Goal: Task Accomplishment & Management: Manage account settings

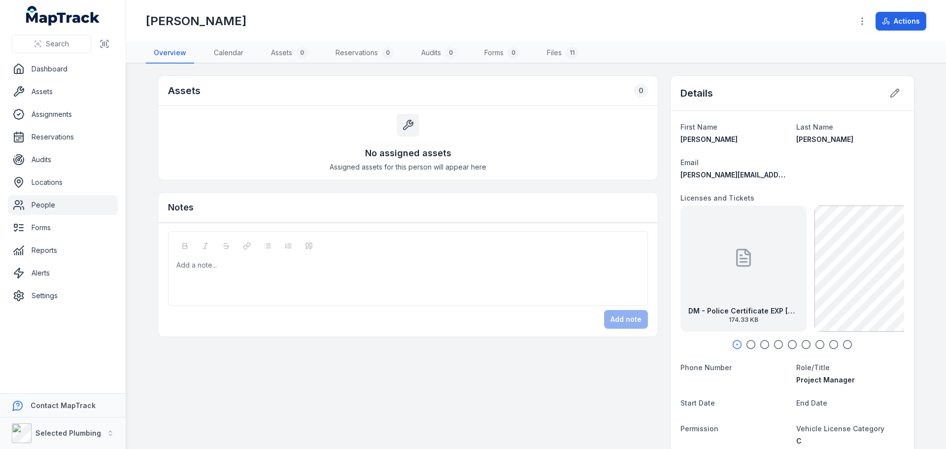
click at [45, 206] on link "People" at bounding box center [63, 205] width 110 height 20
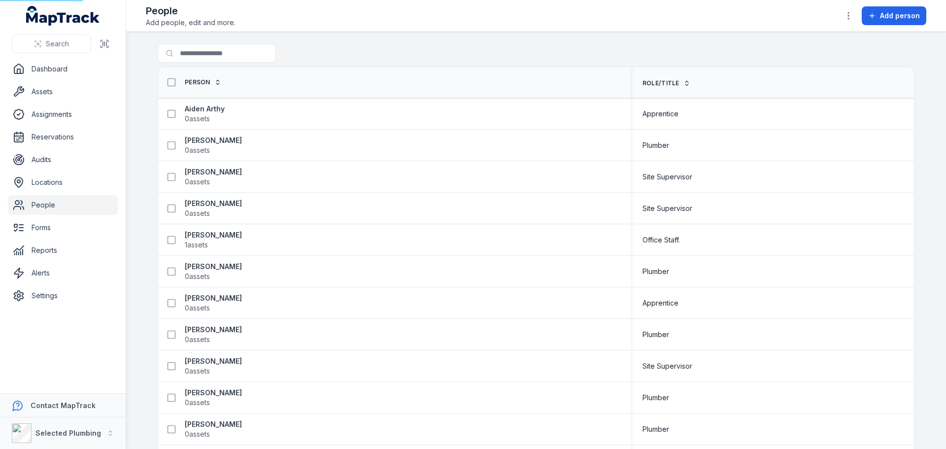
click at [34, 203] on link "People" at bounding box center [63, 205] width 110 height 20
click at [201, 49] on input "Search for people" at bounding box center [237, 53] width 158 height 19
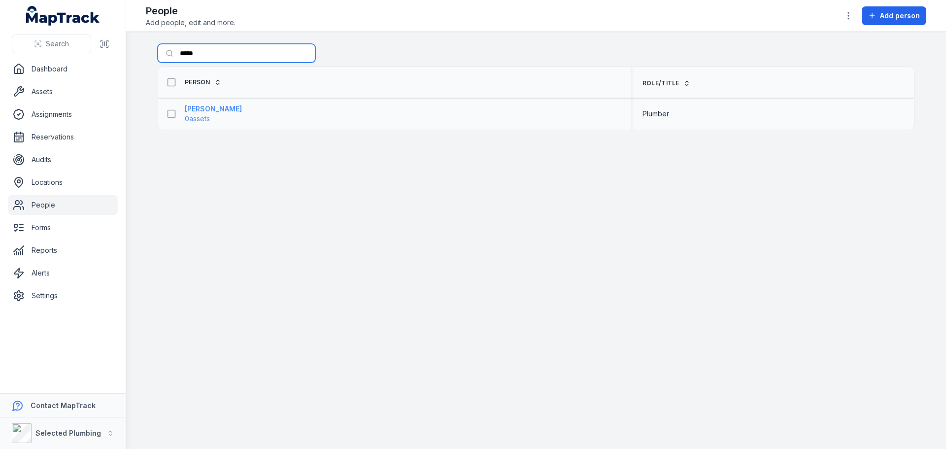
type input "*****"
click at [196, 109] on strong "[PERSON_NAME]" at bounding box center [213, 109] width 57 height 10
click at [199, 109] on strong "[PERSON_NAME]" at bounding box center [213, 109] width 57 height 10
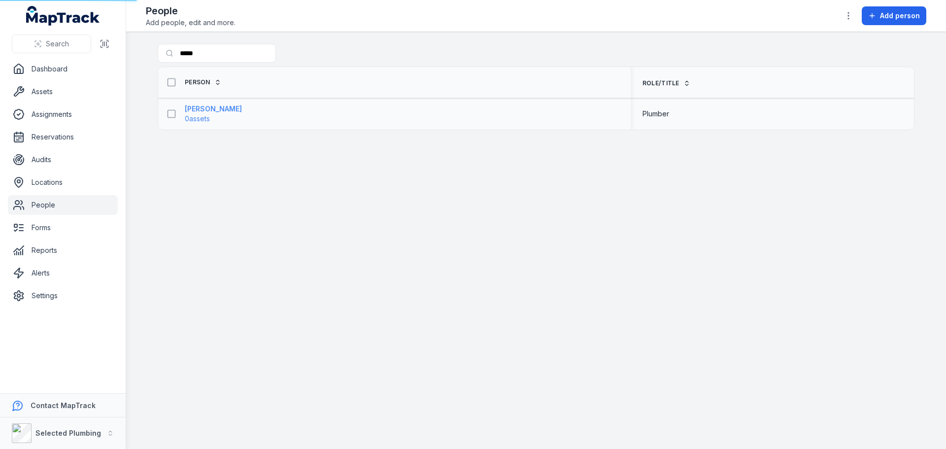
click at [199, 109] on strong "[PERSON_NAME]" at bounding box center [213, 109] width 57 height 10
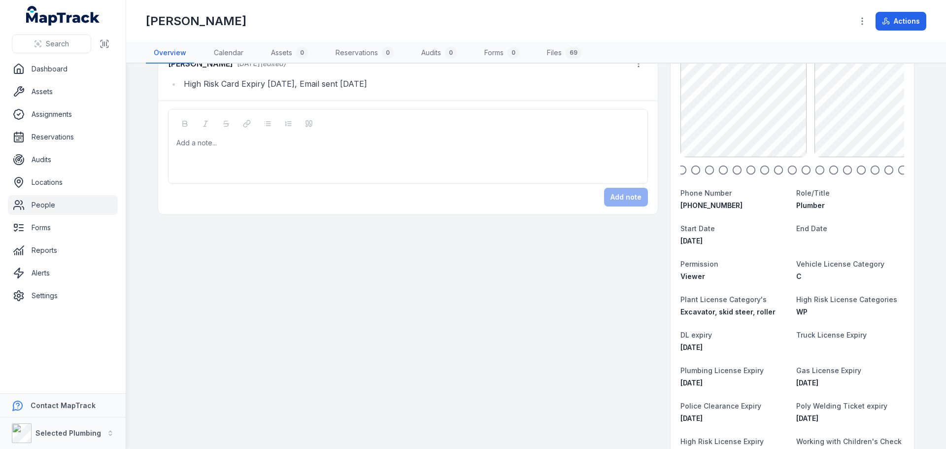
scroll to position [49, 0]
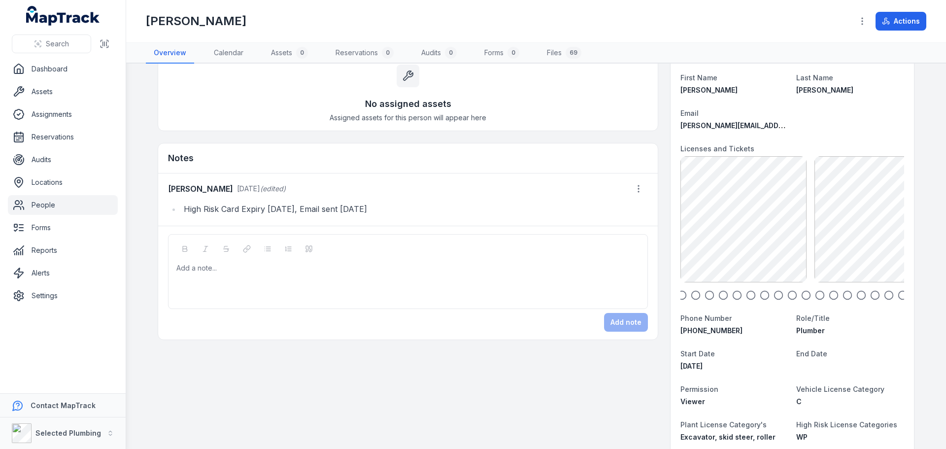
click at [899, 294] on icon "button" at bounding box center [903, 295] width 10 height 10
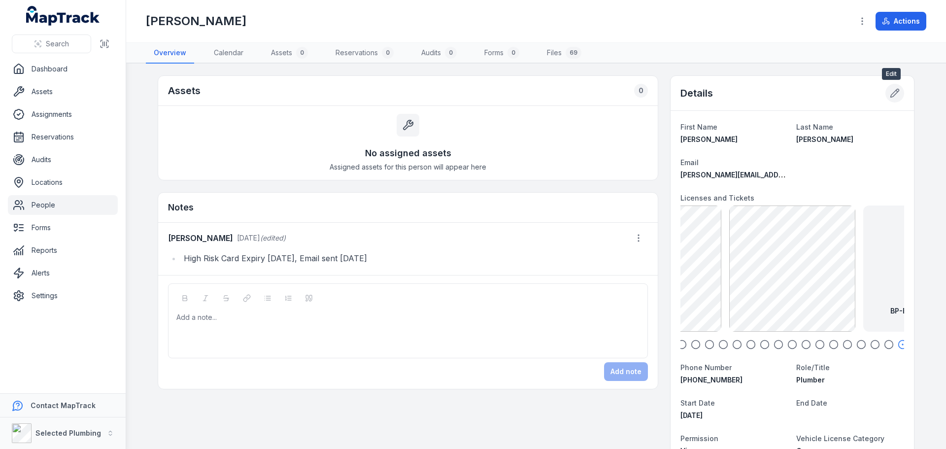
click at [892, 91] on icon at bounding box center [895, 93] width 8 height 8
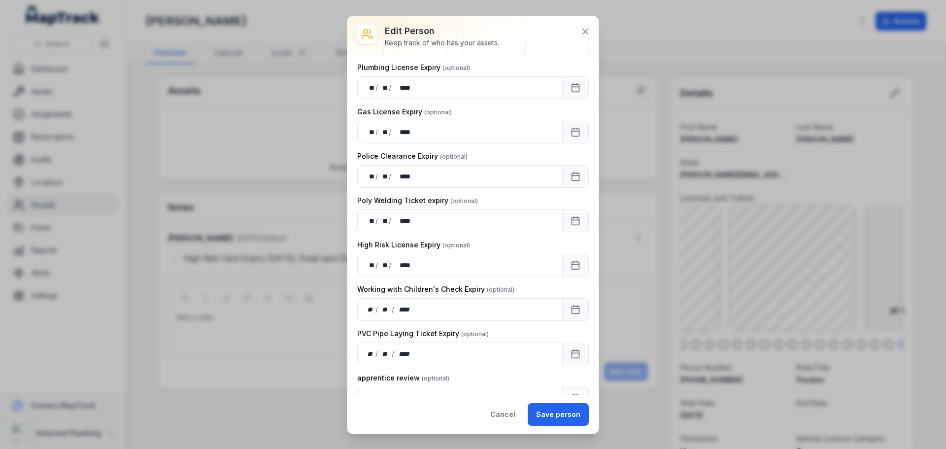
scroll to position [1154, 0]
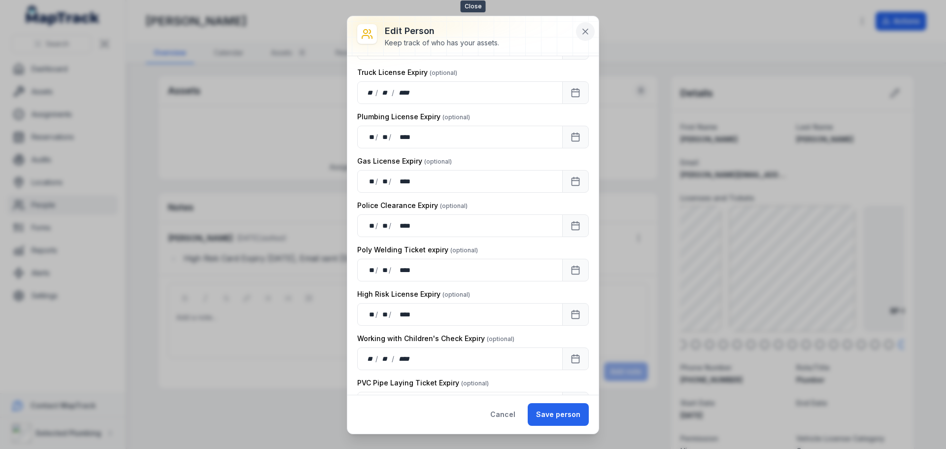
click at [585, 30] on icon at bounding box center [585, 32] width 10 height 10
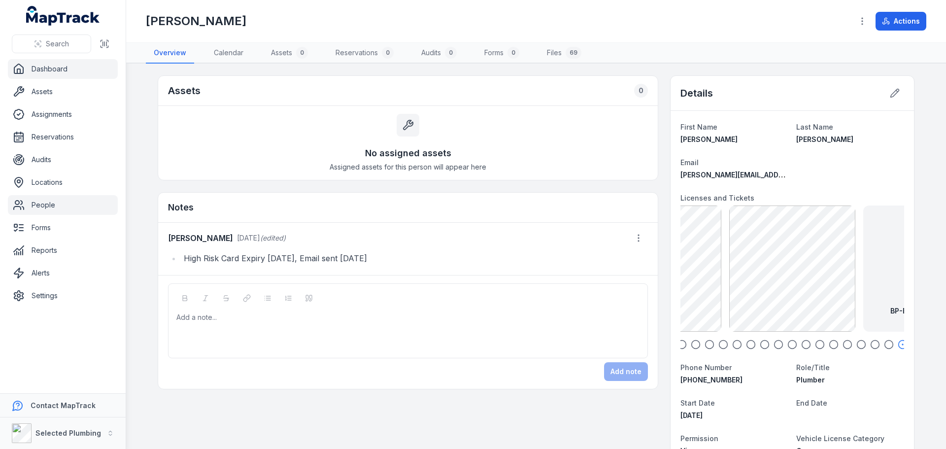
click at [52, 65] on link "Dashboard" at bounding box center [63, 69] width 110 height 20
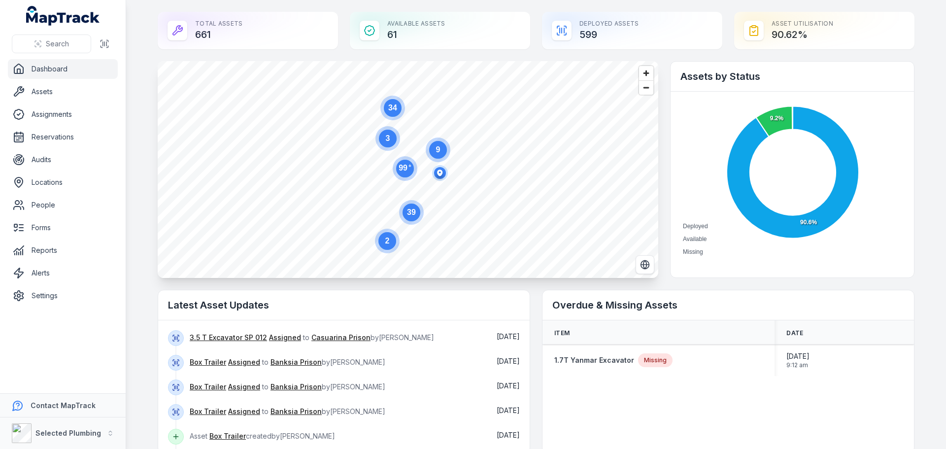
click at [43, 69] on link "Dashboard" at bounding box center [63, 69] width 110 height 20
click at [43, 204] on link "People" at bounding box center [63, 205] width 110 height 20
click at [43, 205] on link "People" at bounding box center [63, 205] width 110 height 20
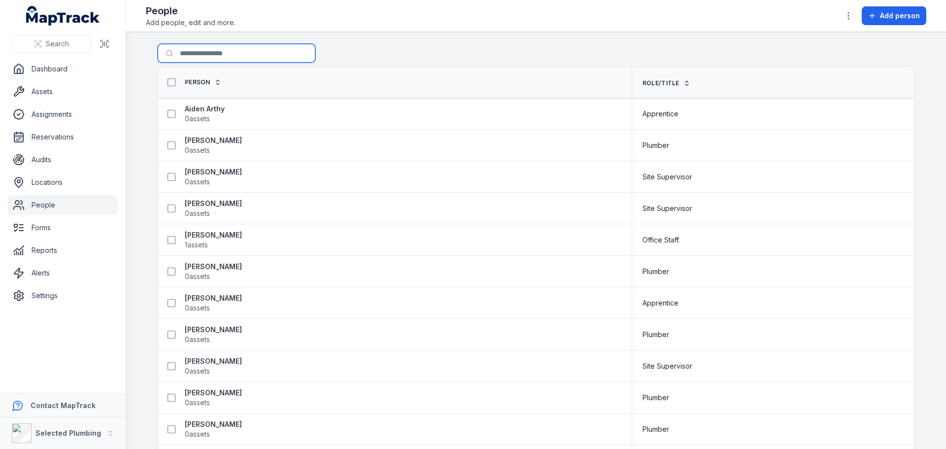
click at [200, 54] on input "Search for people" at bounding box center [237, 53] width 158 height 19
click at [139, 211] on main "Search for people Person Role/Title Aiden Arthy 0 assets Apprentice [PERSON_NAM…" at bounding box center [536, 240] width 820 height 417
click at [195, 170] on strong "[PERSON_NAME]" at bounding box center [213, 172] width 57 height 10
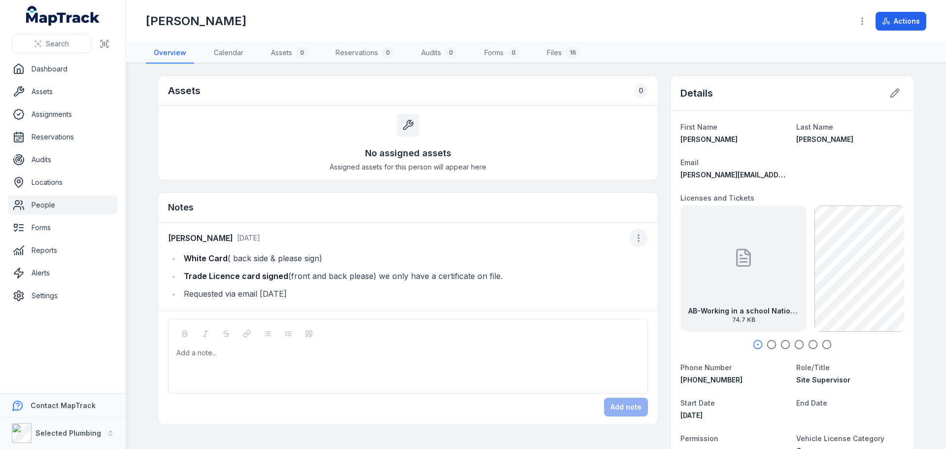
click at [637, 236] on icon "button" at bounding box center [639, 238] width 10 height 10
click at [573, 266] on div "Edit note" at bounding box center [585, 264] width 110 height 18
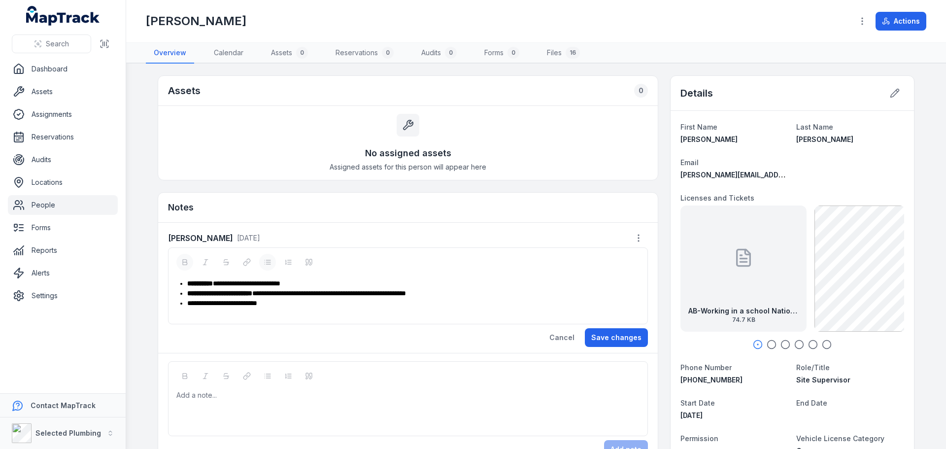
click at [38, 203] on link "People" at bounding box center [63, 205] width 110 height 20
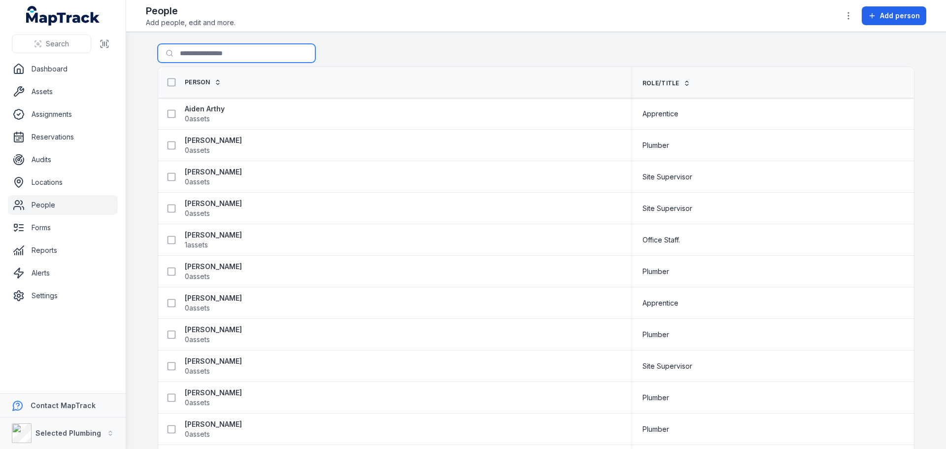
click at [210, 55] on input "Search for people" at bounding box center [237, 53] width 158 height 19
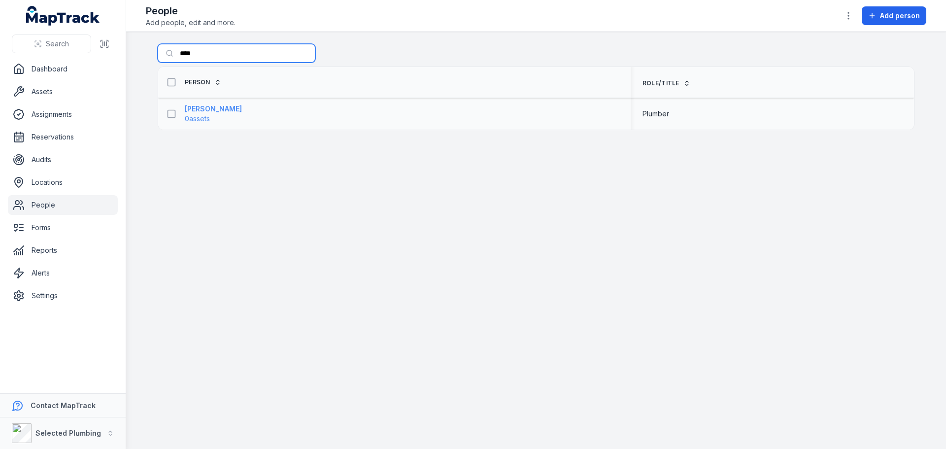
type input "****"
click at [205, 107] on strong "[PERSON_NAME]" at bounding box center [213, 109] width 57 height 10
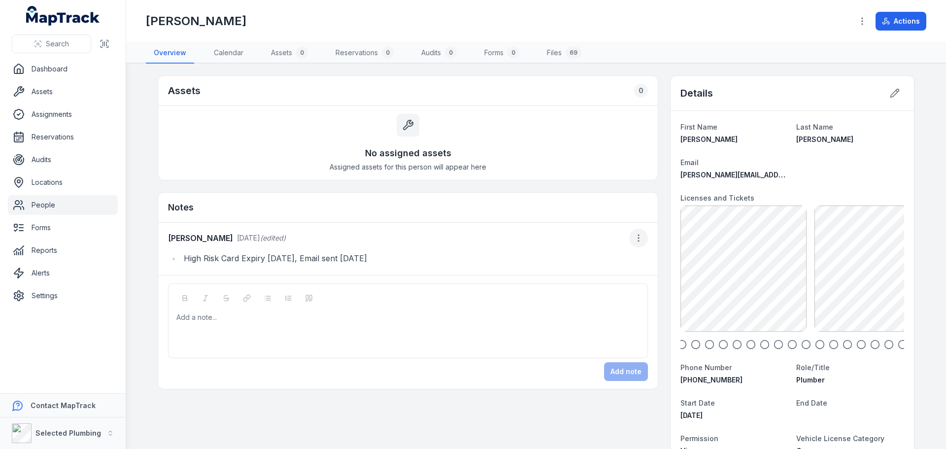
click at [638, 237] on icon "button" at bounding box center [639, 238] width 10 height 10
click at [585, 257] on div "Edit note" at bounding box center [585, 264] width 110 height 18
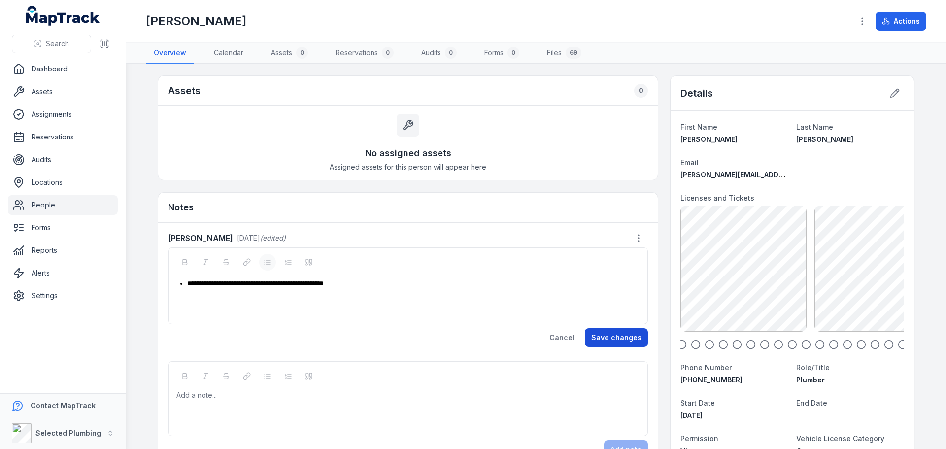
click at [618, 337] on button "Save changes" at bounding box center [616, 337] width 63 height 19
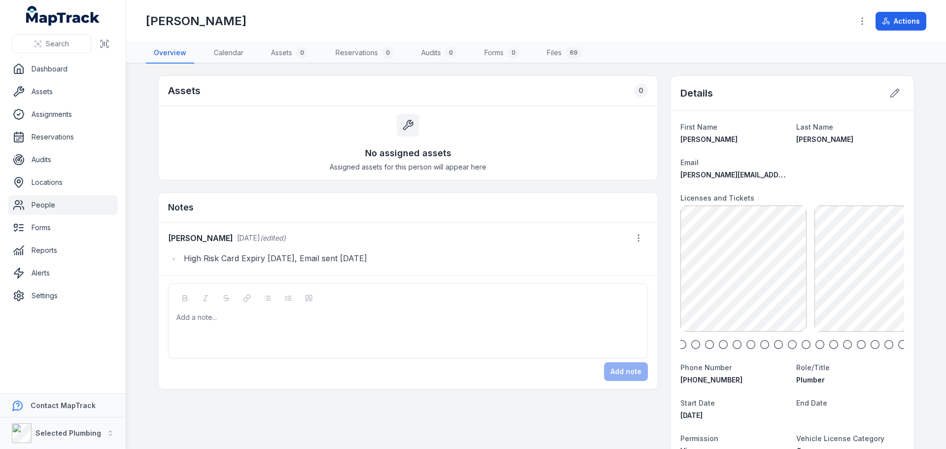
click at [54, 200] on link "People" at bounding box center [63, 205] width 110 height 20
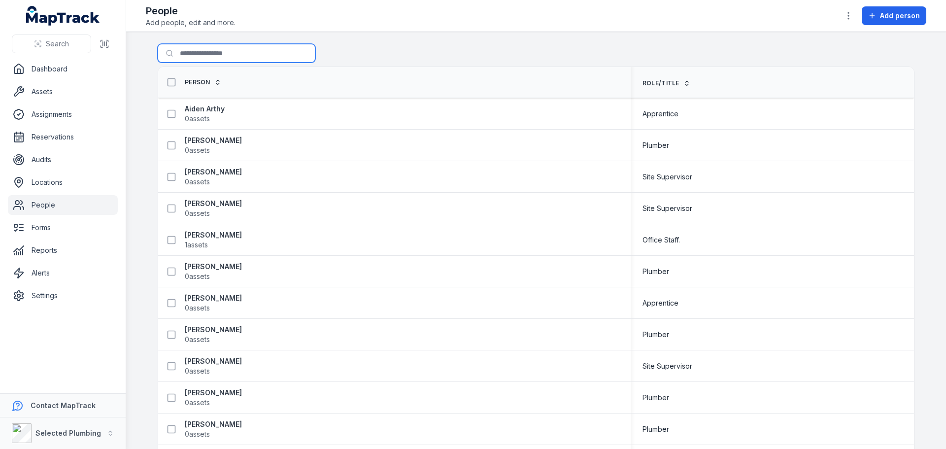
click at [206, 49] on input "Search for people" at bounding box center [237, 53] width 158 height 19
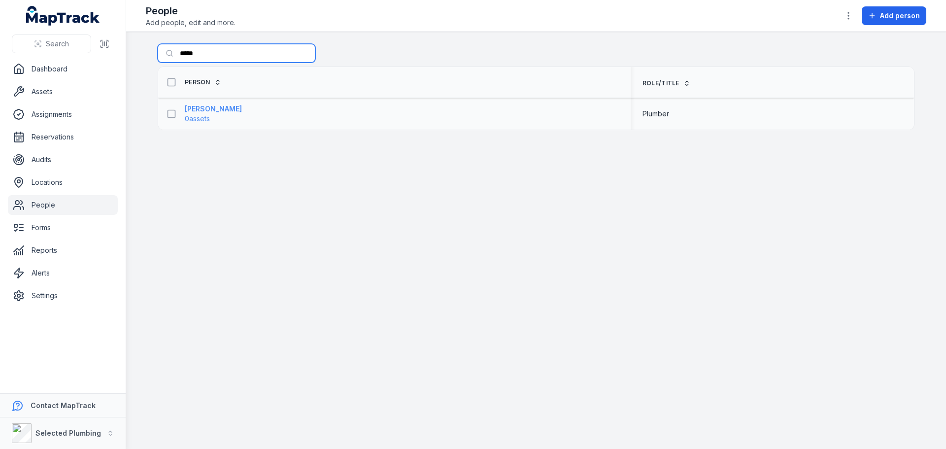
type input "*****"
click at [201, 108] on strong "[PERSON_NAME]" at bounding box center [213, 109] width 57 height 10
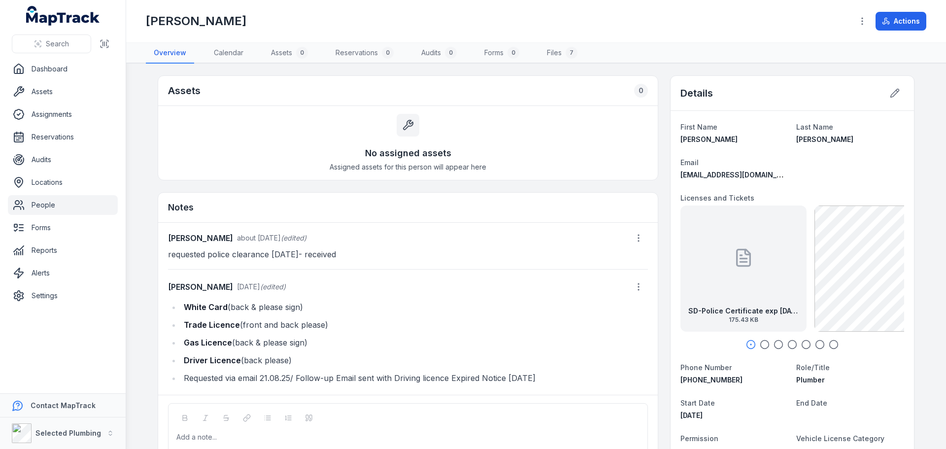
scroll to position [99, 0]
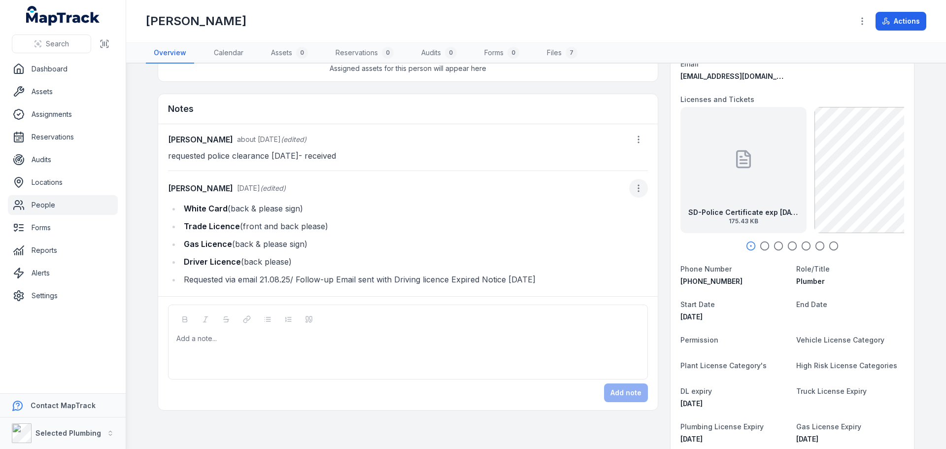
click at [636, 190] on icon "button" at bounding box center [639, 188] width 10 height 10
click at [587, 212] on div "Edit note" at bounding box center [585, 214] width 110 height 18
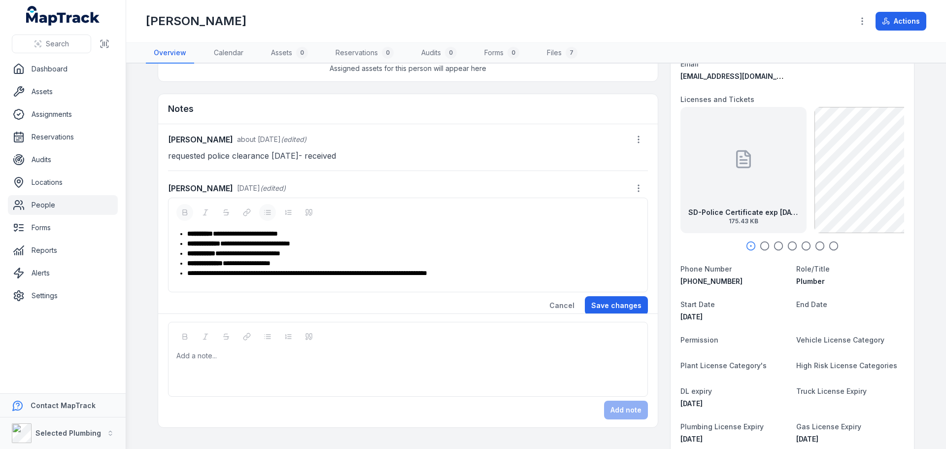
click at [283, 271] on span "**********" at bounding box center [307, 273] width 240 height 7
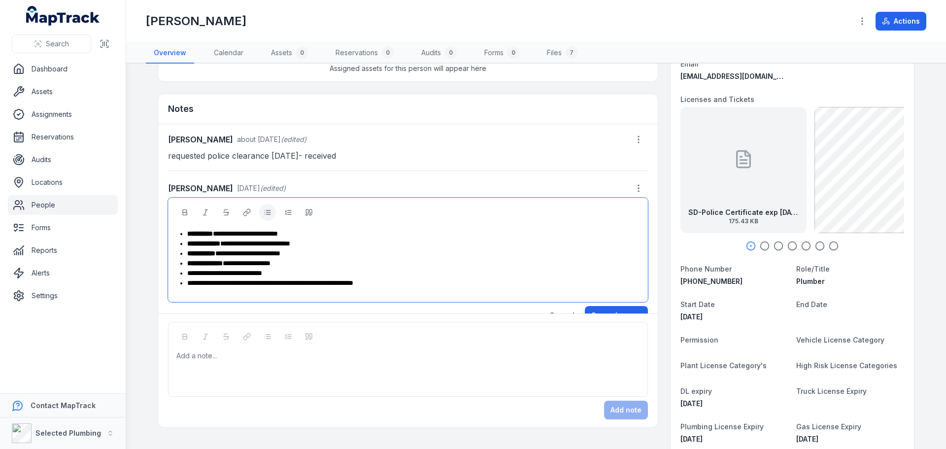
scroll to position [17, 0]
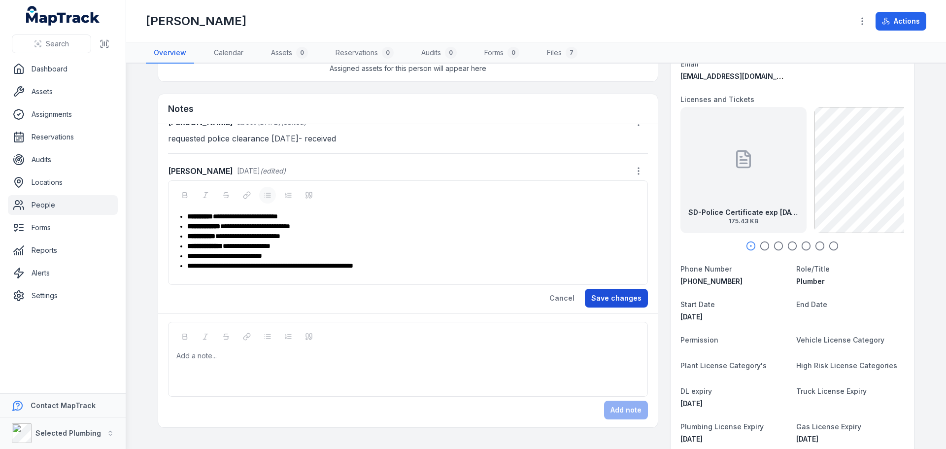
click at [601, 296] on button "Save changes" at bounding box center [616, 298] width 63 height 19
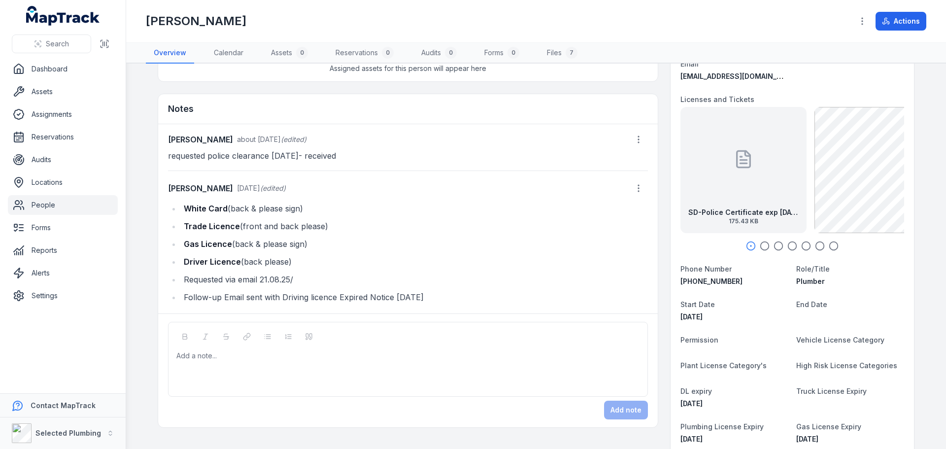
click at [54, 204] on link "People" at bounding box center [63, 205] width 110 height 20
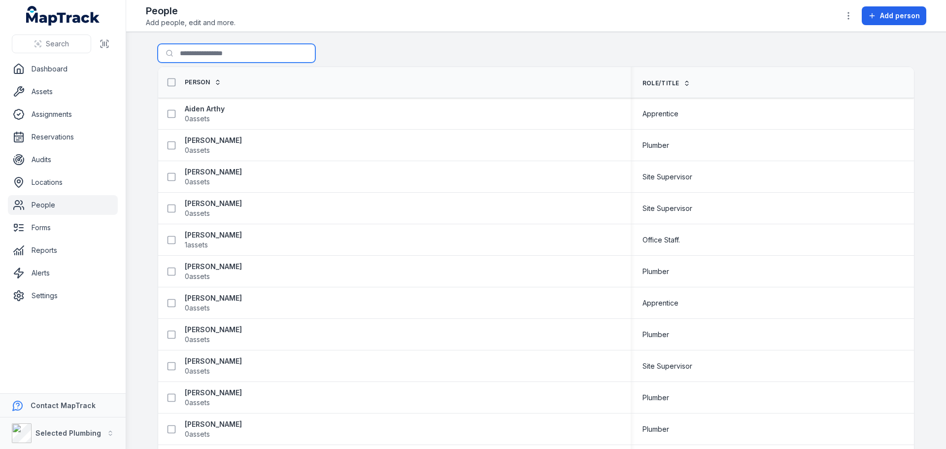
click at [183, 51] on input "Search for people" at bounding box center [237, 53] width 158 height 19
click at [198, 233] on strong "[PERSON_NAME]" at bounding box center [213, 235] width 57 height 10
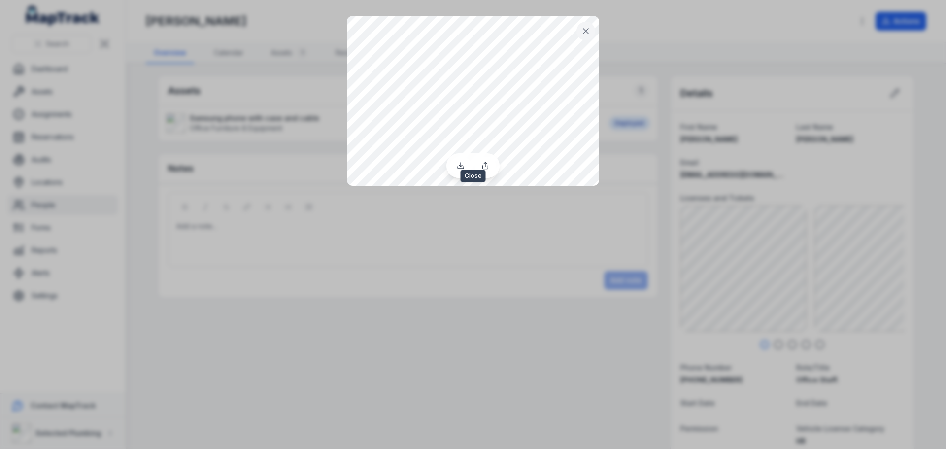
click at [582, 32] on icon at bounding box center [586, 31] width 10 height 10
click at [584, 33] on icon at bounding box center [585, 31] width 5 height 5
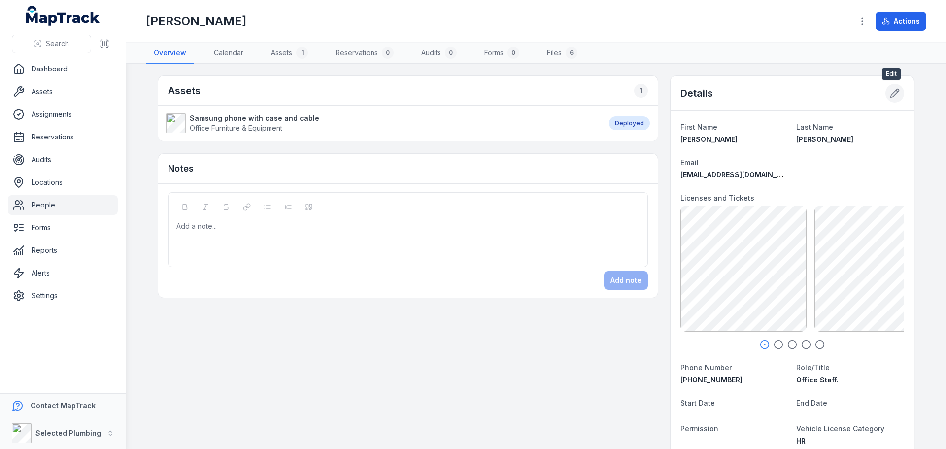
click at [894, 93] on icon at bounding box center [895, 93] width 10 height 10
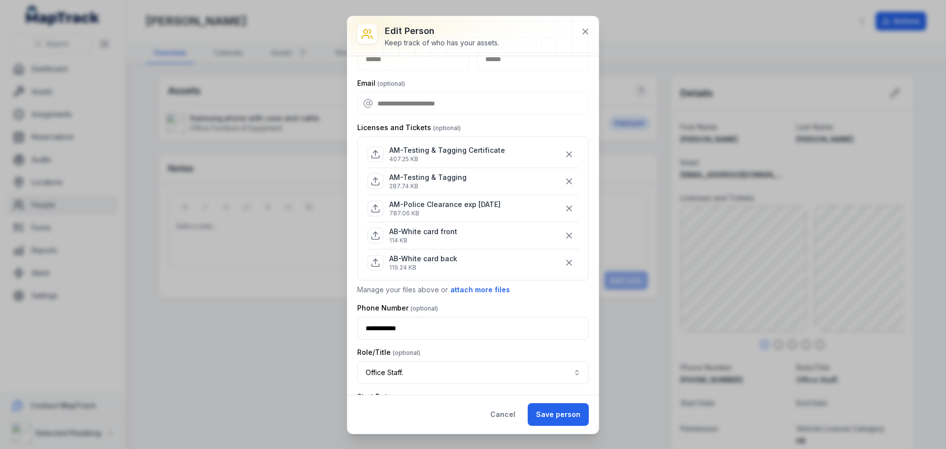
scroll to position [49, 0]
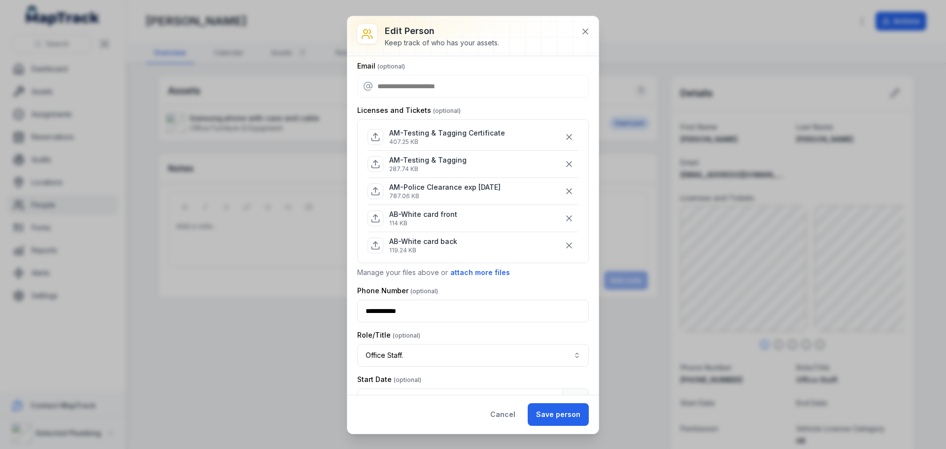
click at [376, 216] on icon at bounding box center [376, 218] width 10 height 10
drag, startPoint x: 586, startPoint y: 34, endPoint x: 643, endPoint y: 102, distance: 88.8
click at [586, 34] on icon at bounding box center [585, 32] width 10 height 10
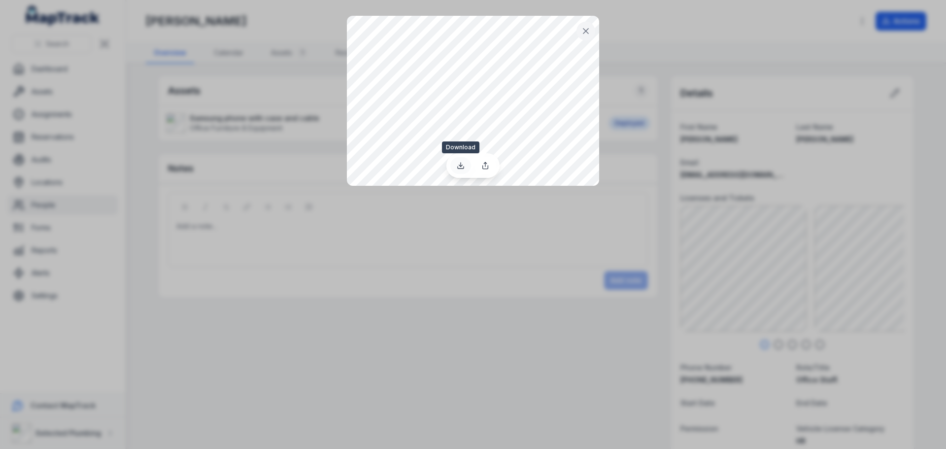
click at [460, 169] on icon at bounding box center [461, 166] width 8 height 8
click at [587, 34] on icon at bounding box center [586, 31] width 10 height 10
click at [463, 161] on icon at bounding box center [461, 161] width 8 height 8
click at [582, 33] on icon at bounding box center [586, 31] width 10 height 10
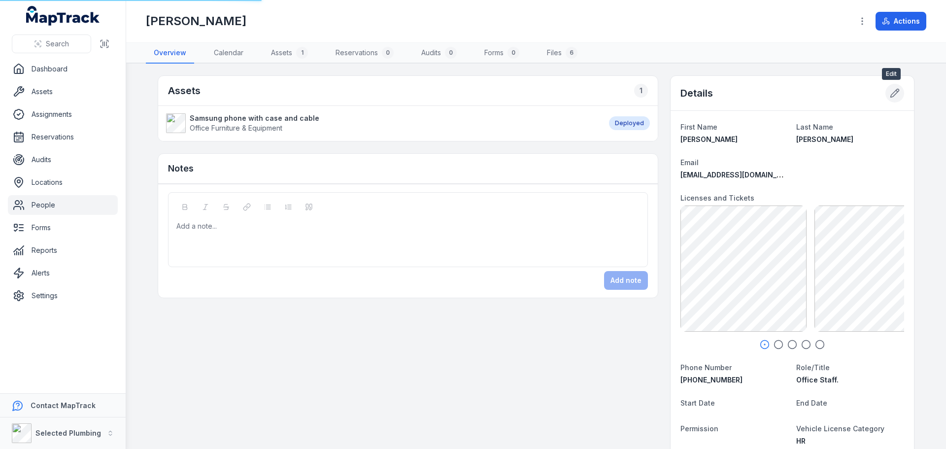
click at [890, 92] on icon at bounding box center [895, 93] width 10 height 10
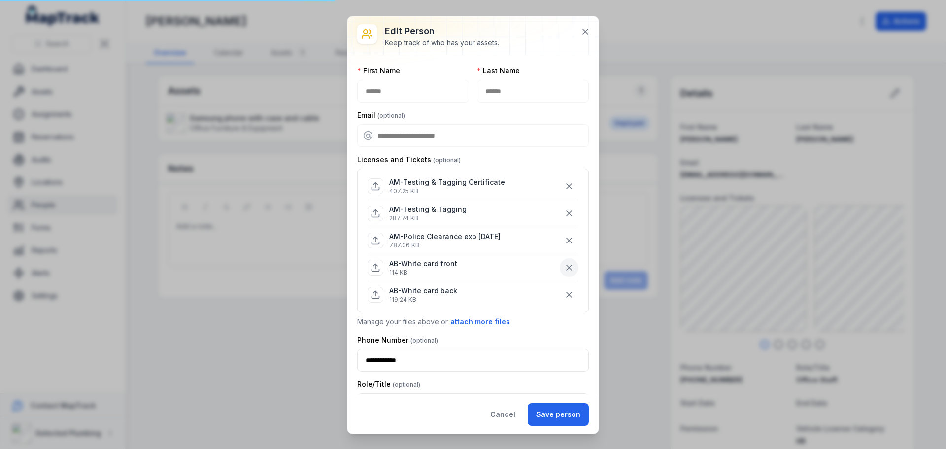
click at [564, 267] on icon "button" at bounding box center [569, 268] width 10 height 10
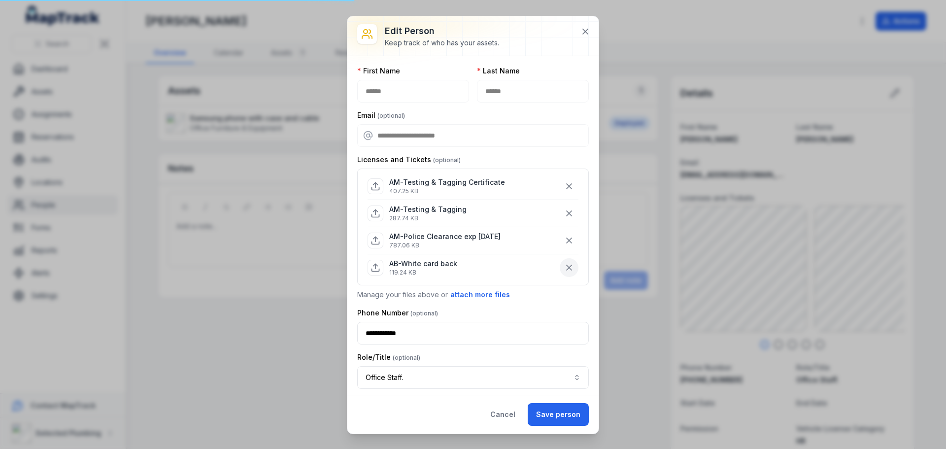
click at [567, 266] on icon "button" at bounding box center [569, 267] width 5 height 5
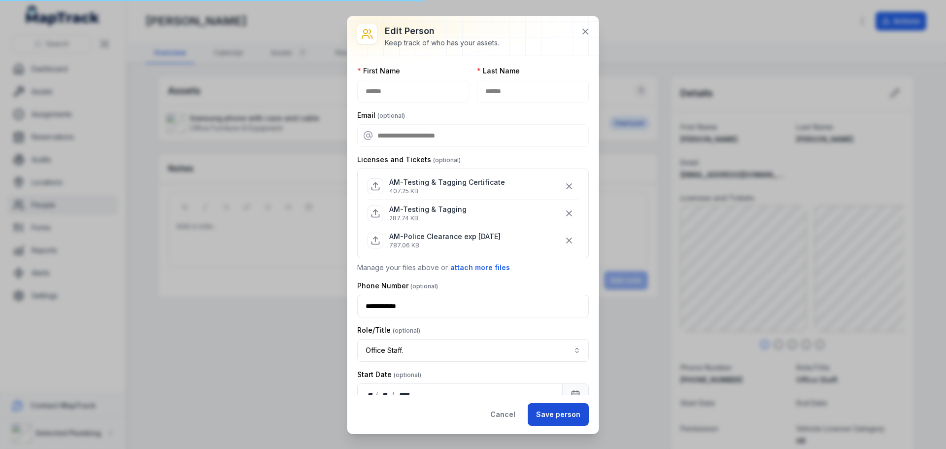
click at [562, 415] on button "Save person" at bounding box center [558, 414] width 61 height 23
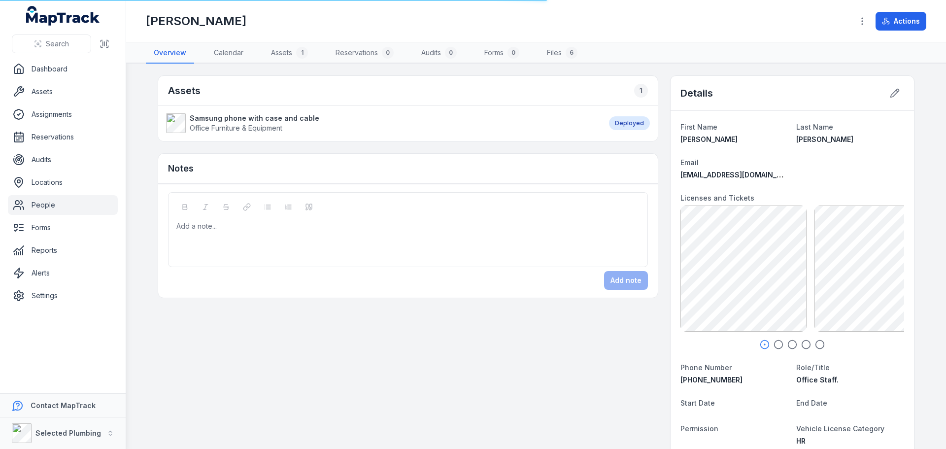
click at [42, 202] on link "People" at bounding box center [63, 205] width 110 height 20
click at [40, 205] on link "People" at bounding box center [63, 205] width 110 height 20
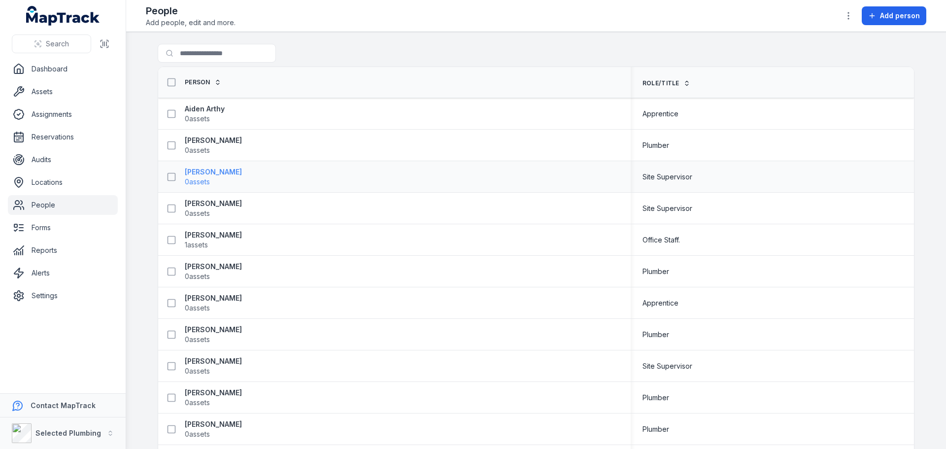
click at [187, 170] on strong "[PERSON_NAME]" at bounding box center [213, 172] width 57 height 10
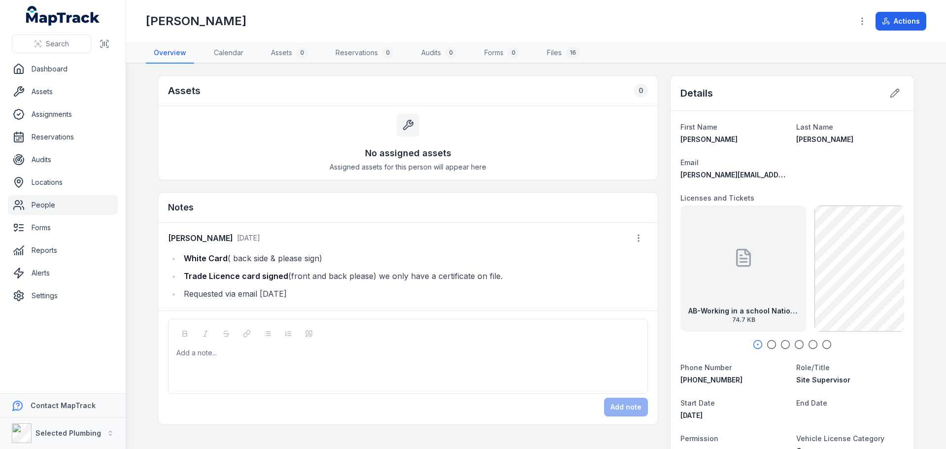
click at [53, 208] on link "People" at bounding box center [63, 205] width 110 height 20
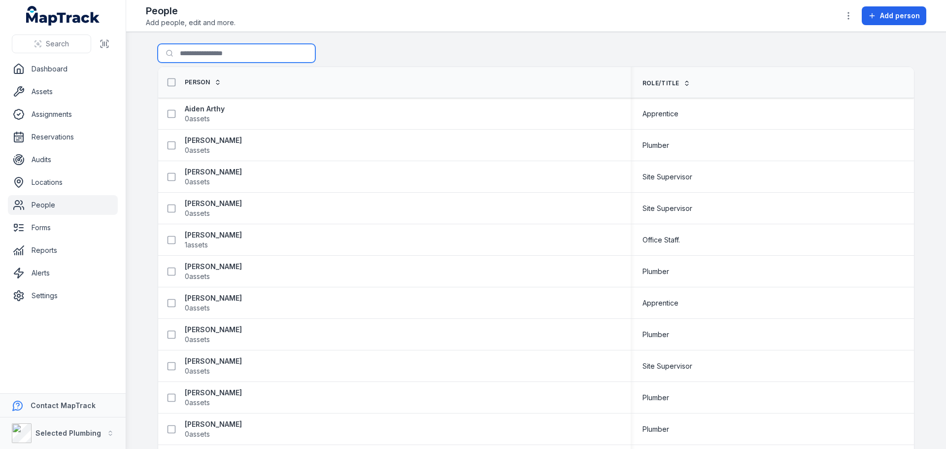
click at [186, 52] on input "Search for people" at bounding box center [237, 53] width 158 height 19
click at [385, 53] on div "Search for people" at bounding box center [536, 55] width 757 height 23
click at [193, 51] on input "Search for people" at bounding box center [237, 53] width 158 height 19
click at [224, 56] on input "Search for people" at bounding box center [237, 53] width 158 height 19
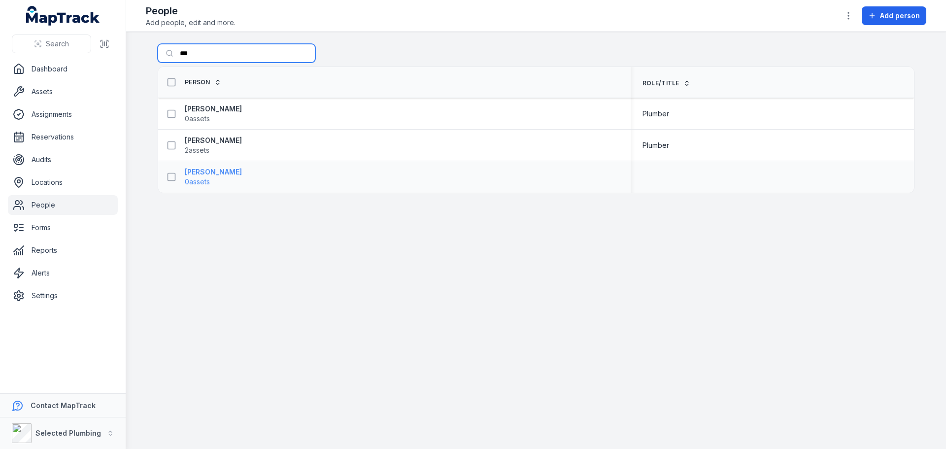
type input "***"
click at [218, 173] on strong "Roland Southwell" at bounding box center [213, 172] width 57 height 10
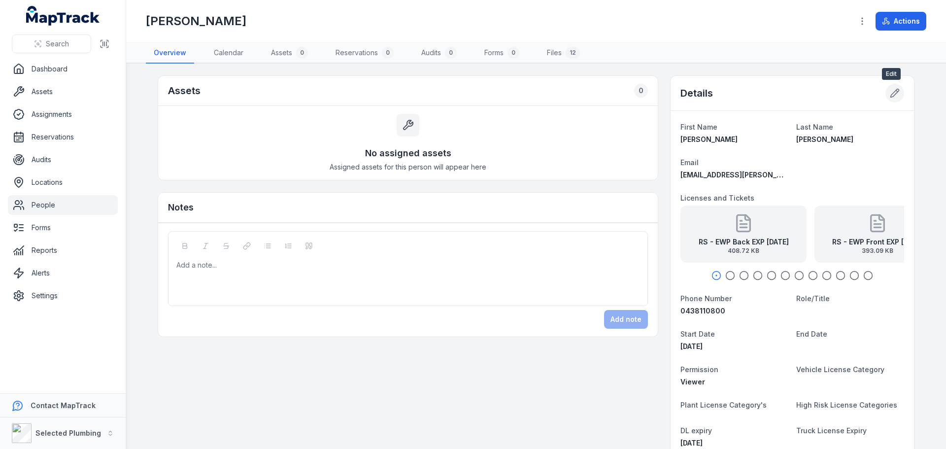
click at [896, 97] on button at bounding box center [894, 93] width 19 height 19
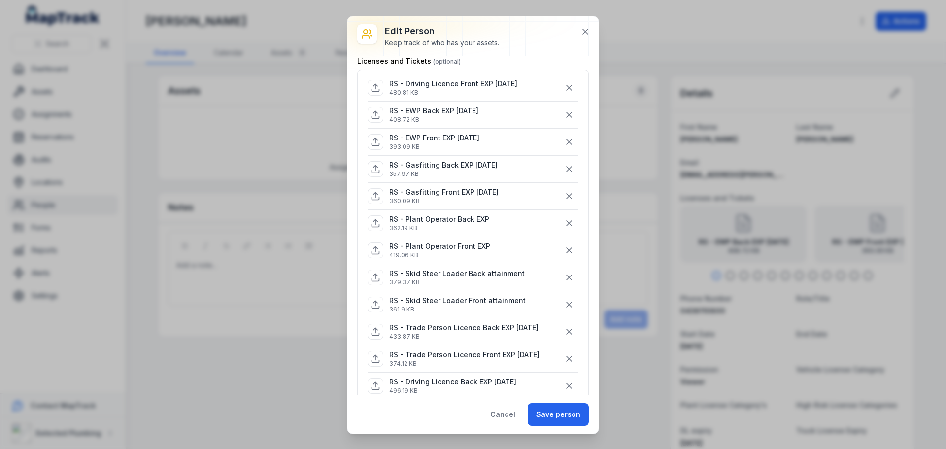
scroll to position [49, 0]
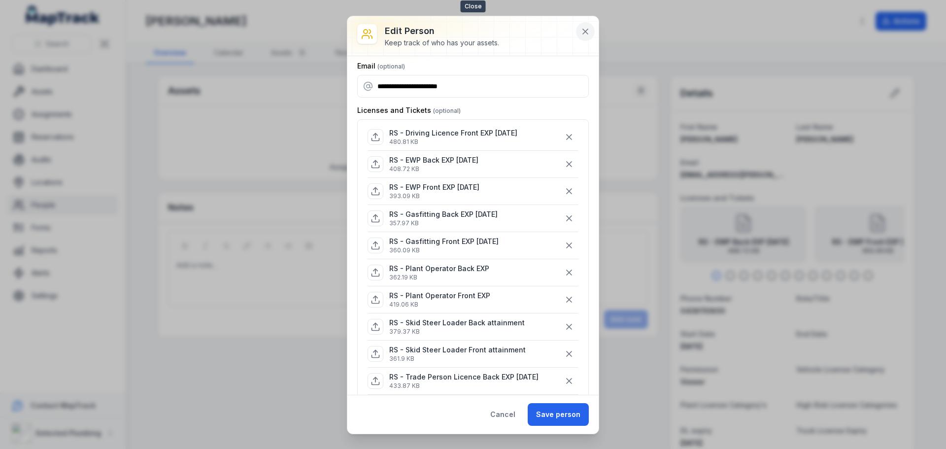
click at [586, 31] on icon at bounding box center [585, 31] width 5 height 5
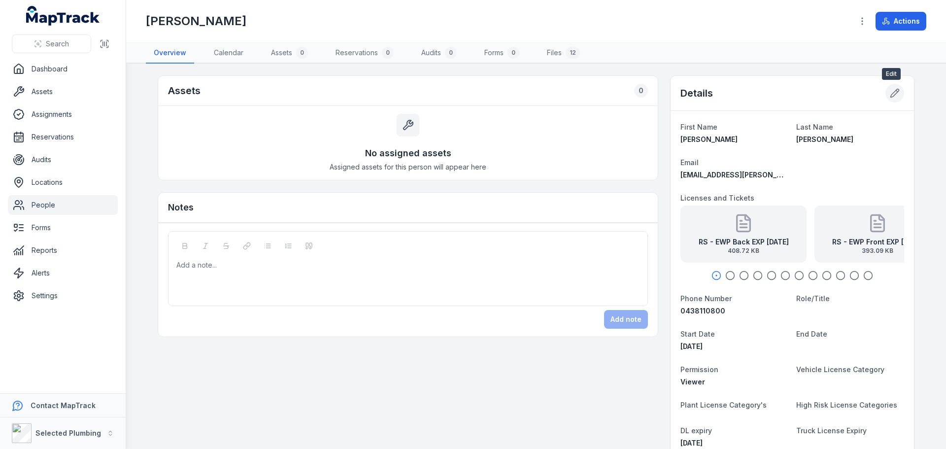
click at [893, 96] on icon at bounding box center [895, 93] width 10 height 10
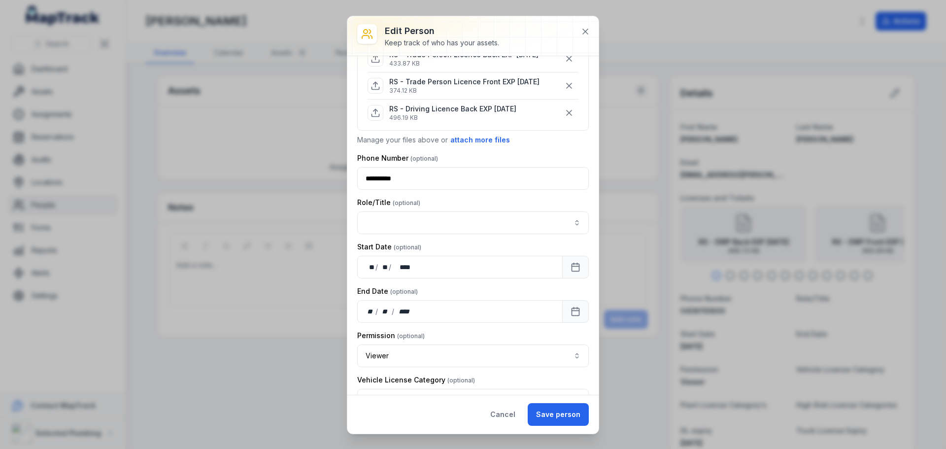
scroll to position [443, 0]
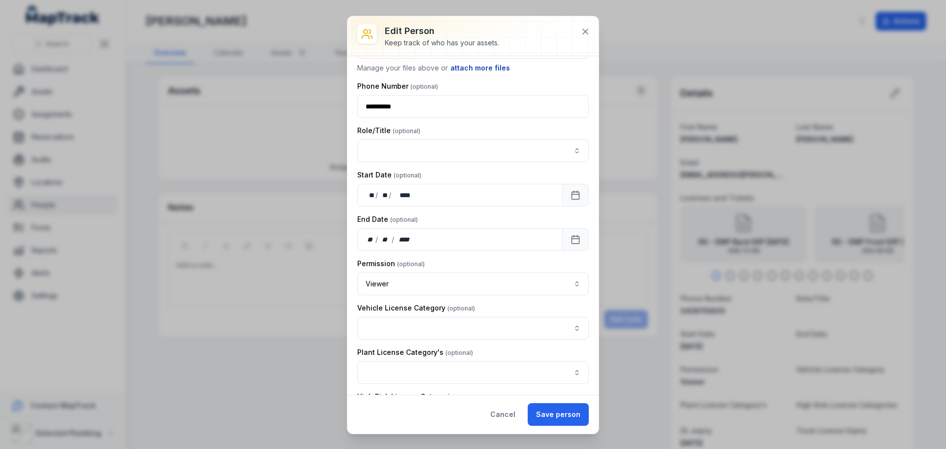
click at [477, 68] on button "attach more files" at bounding box center [480, 68] width 61 height 11
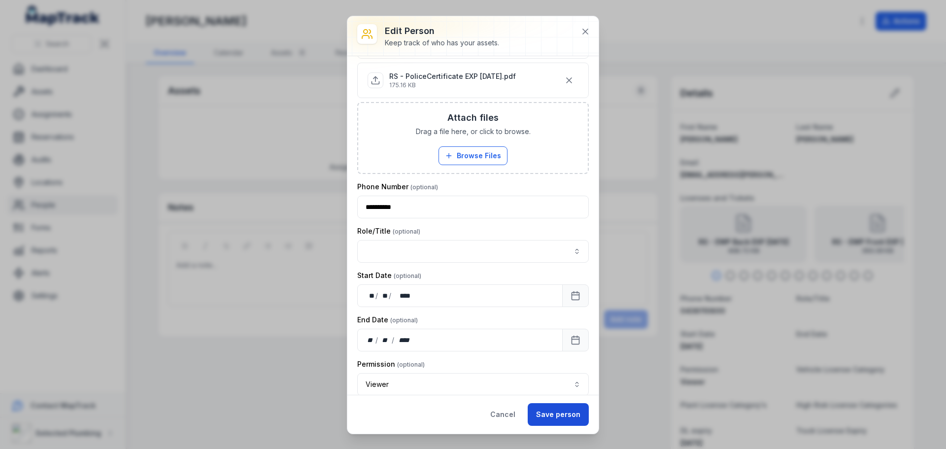
click at [564, 415] on button "Save person" at bounding box center [558, 414] width 61 height 23
